Goal: Task Accomplishment & Management: Use online tool/utility

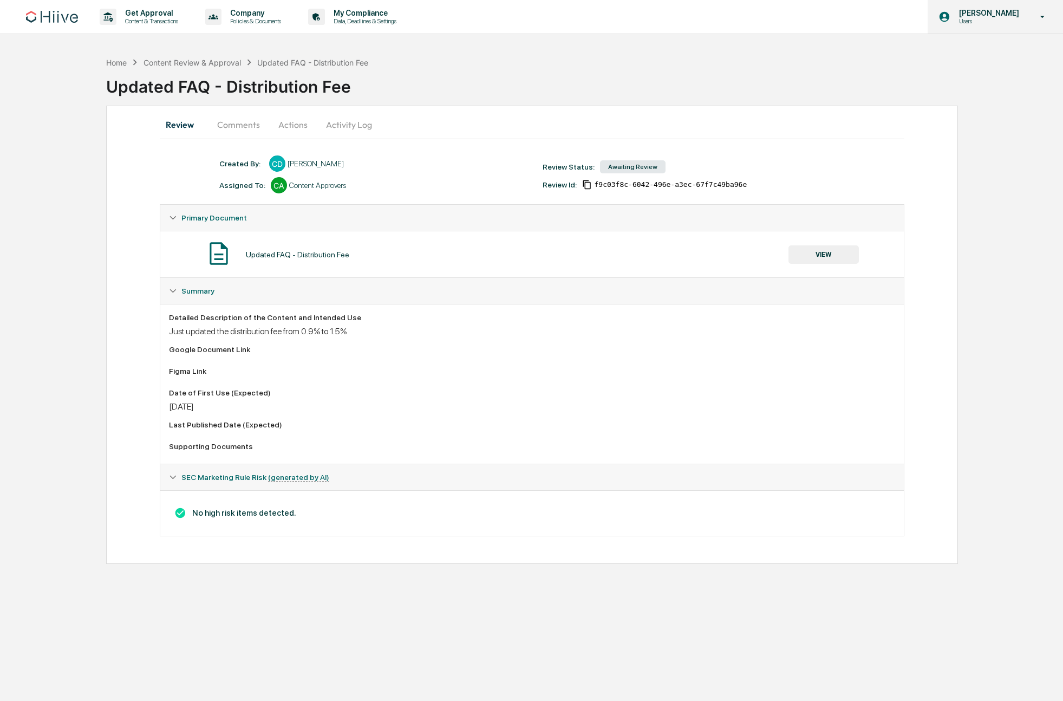
click at [1020, 18] on p "Users" at bounding box center [987, 21] width 74 height 8
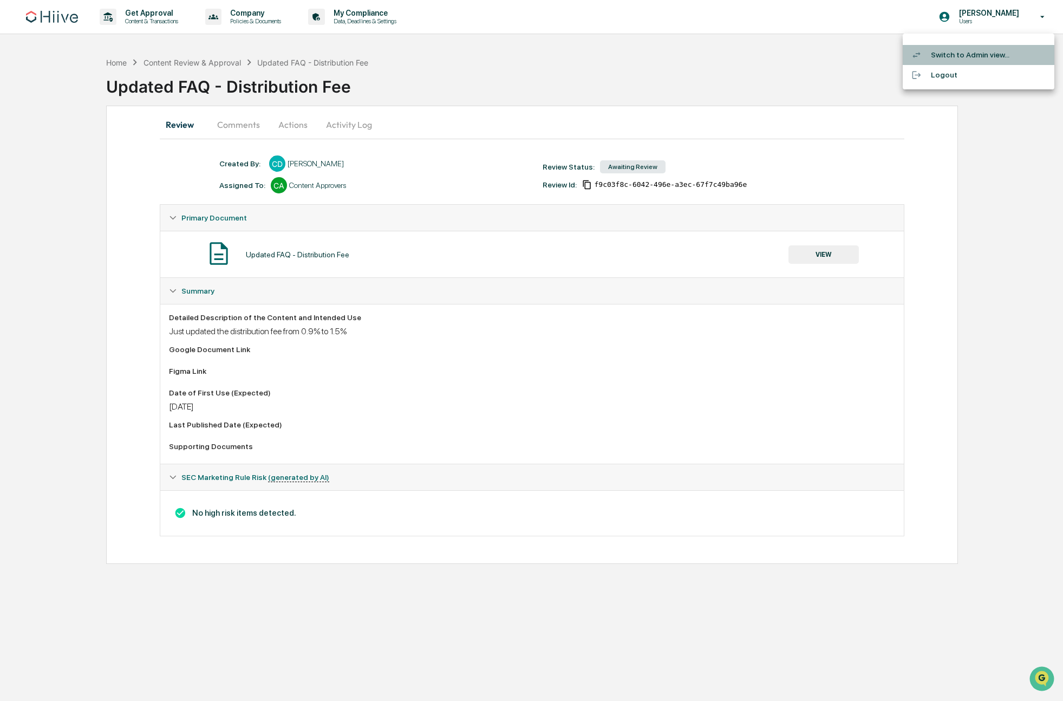
click at [977, 54] on li "Switch to Admin view..." at bounding box center [979, 55] width 152 height 20
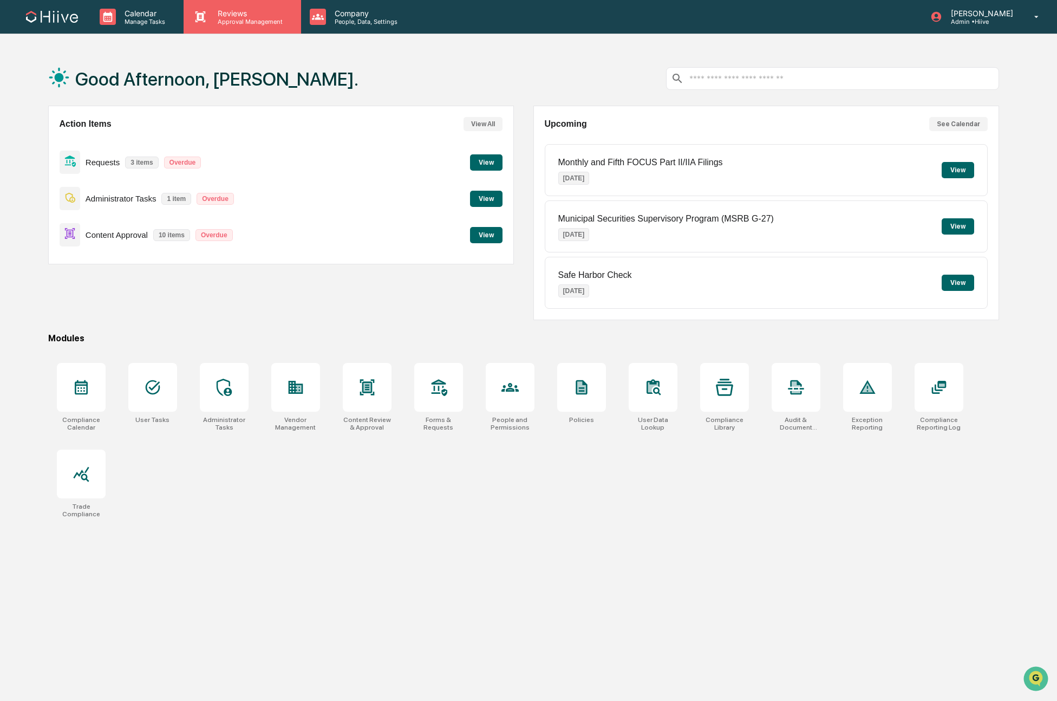
click at [228, 18] on p "Approval Management" at bounding box center [248, 22] width 79 height 8
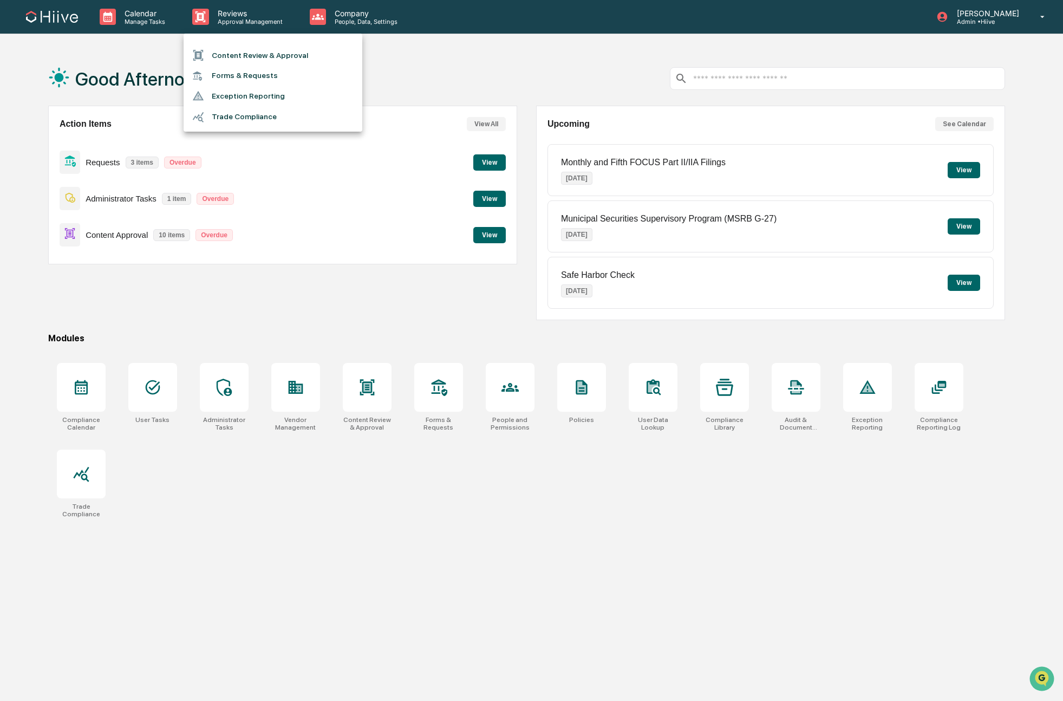
click at [247, 52] on li "Content Review & Approval" at bounding box center [273, 55] width 179 height 21
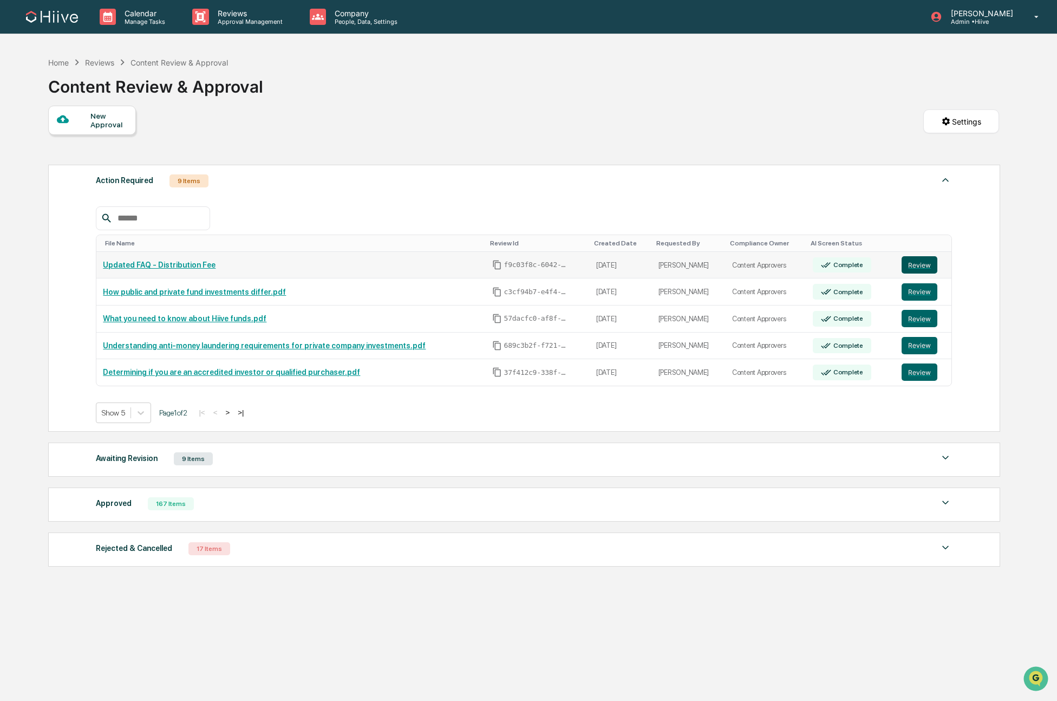
click at [924, 266] on button "Review" at bounding box center [919, 264] width 36 height 17
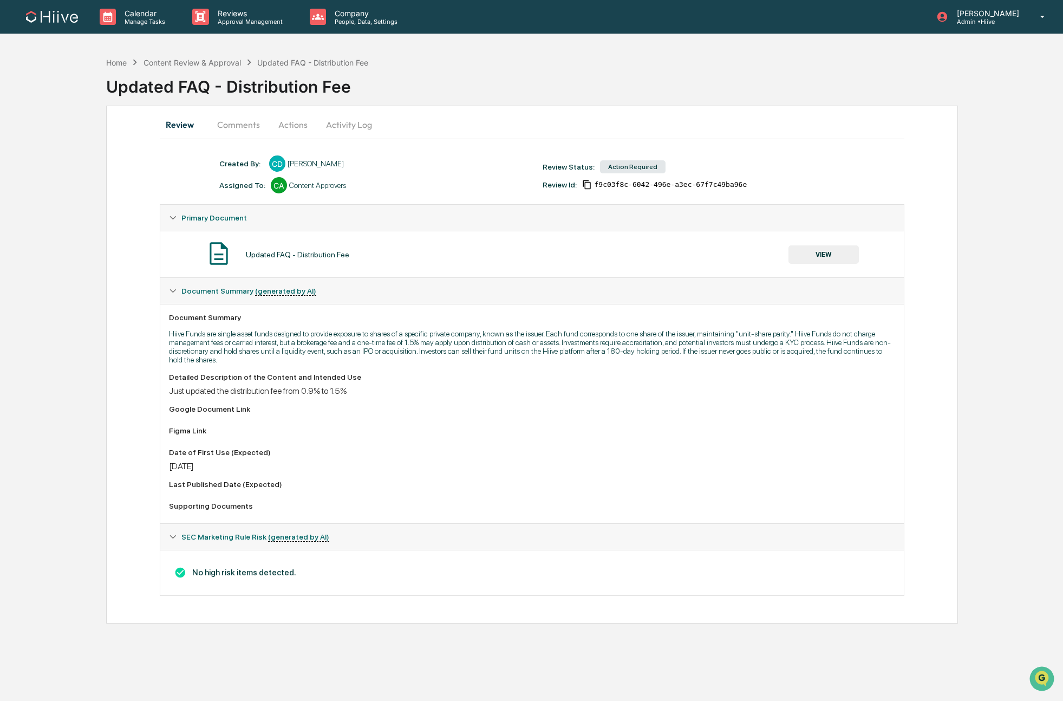
click at [288, 128] on button "Actions" at bounding box center [293, 125] width 49 height 26
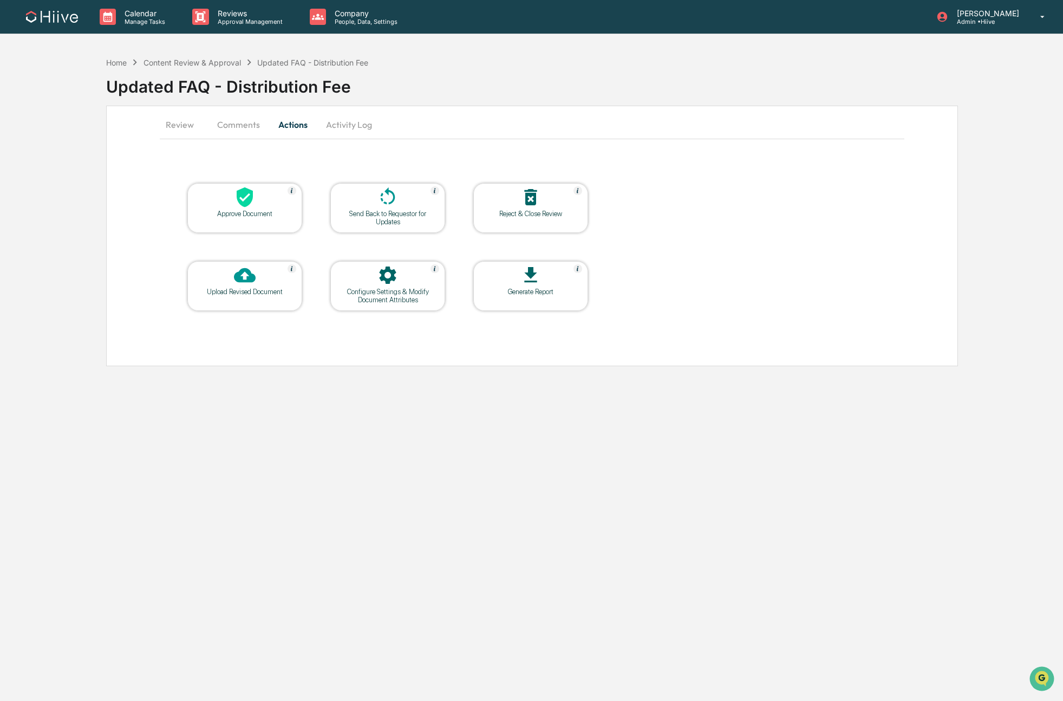
click at [253, 210] on div "Approve Document" at bounding box center [244, 214] width 97 height 8
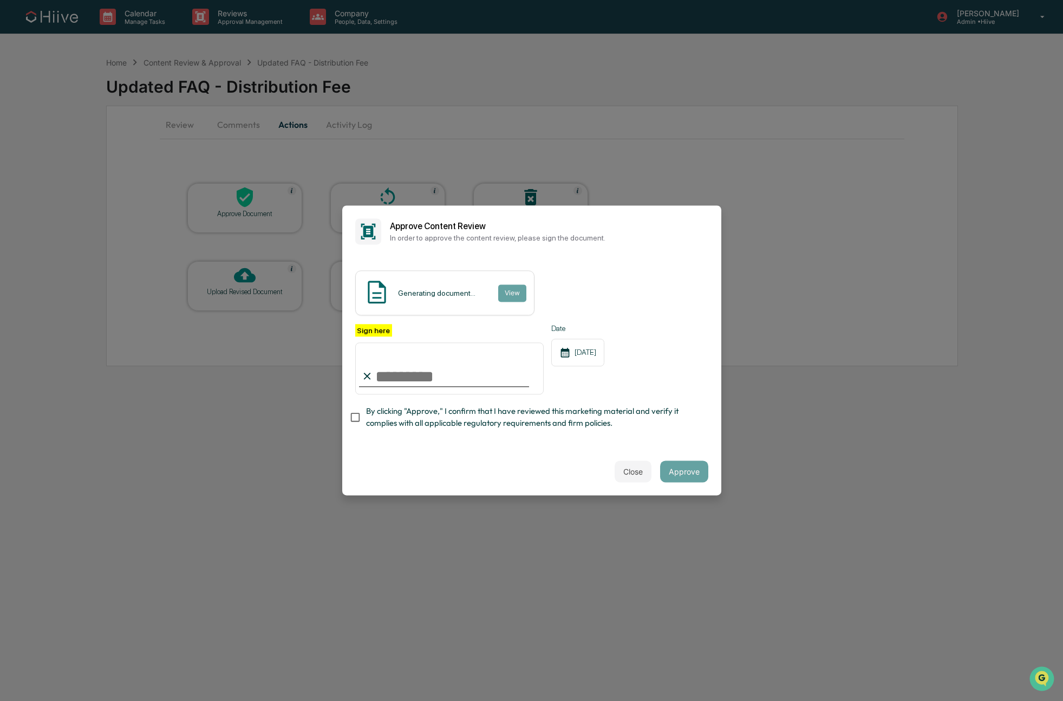
click at [0, 700] on com-1password-button at bounding box center [0, 701] width 0 height 0
type input "**********"
drag, startPoint x: 398, startPoint y: 416, endPoint x: 412, endPoint y: 412, distance: 14.1
click at [399, 415] on span "By clicking "Approve," I confirm that I have reviewed this marketing material a…" at bounding box center [533, 417] width 334 height 24
click at [569, 441] on div "**********" at bounding box center [531, 352] width 379 height 190
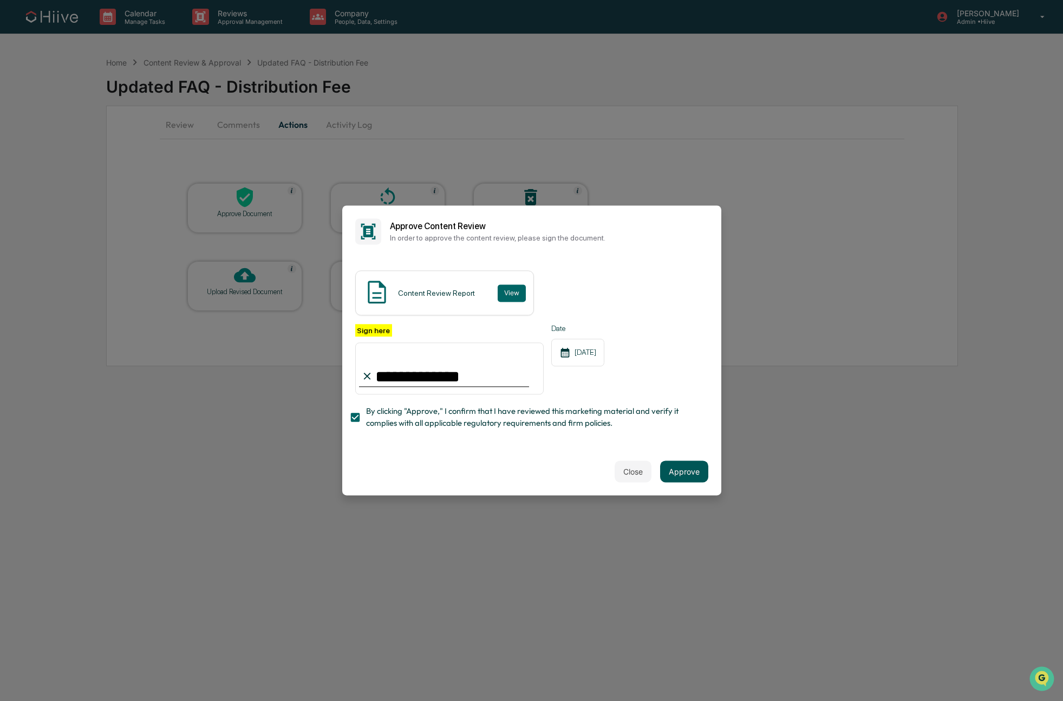
click at [694, 468] on button "Approve" at bounding box center [684, 472] width 48 height 22
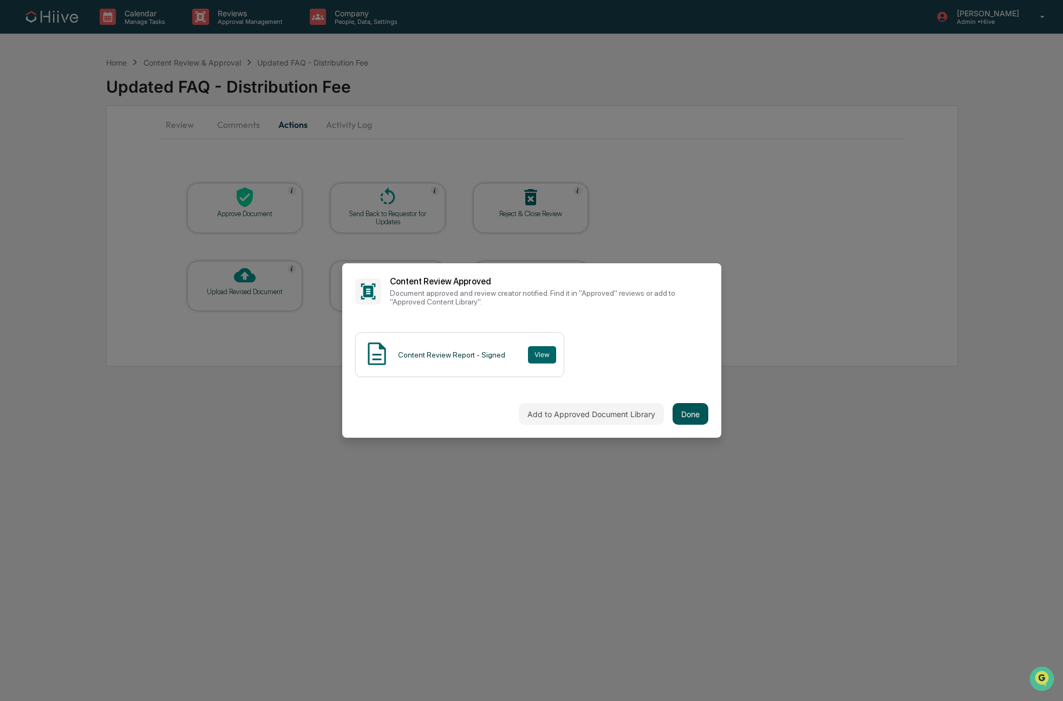
click at [696, 416] on button "Done" at bounding box center [690, 414] width 36 height 22
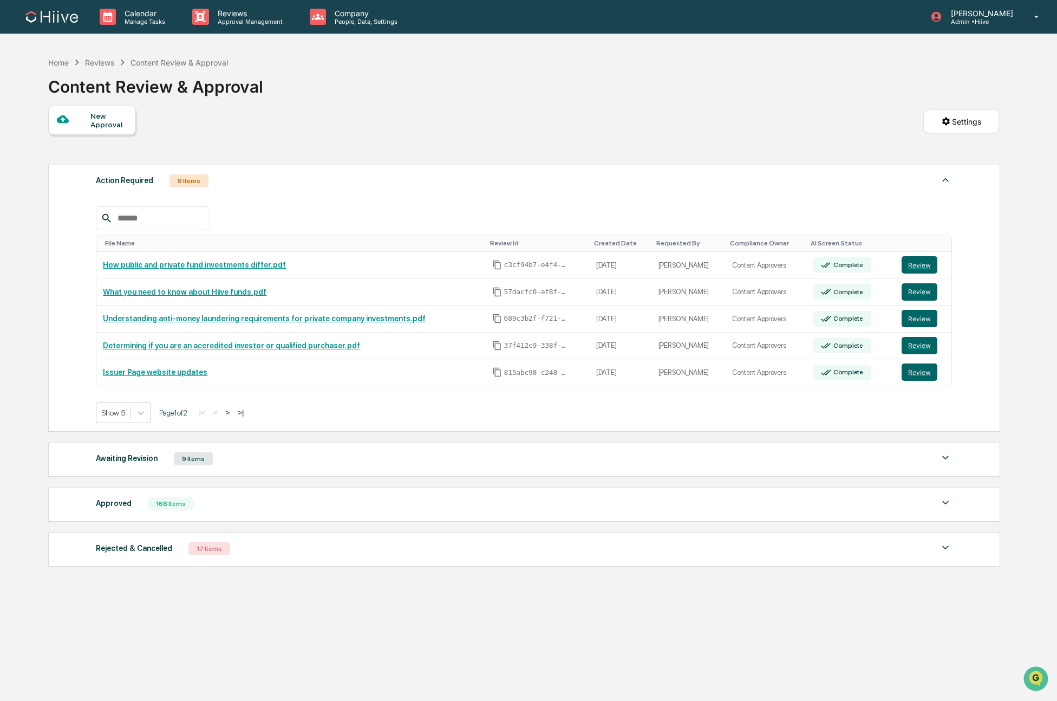
click at [23, 420] on div "Calendar Manage Tasks Reviews Approval Management Company People, Data, Setting…" at bounding box center [528, 376] width 1057 height 752
